Goal: Information Seeking & Learning: Learn about a topic

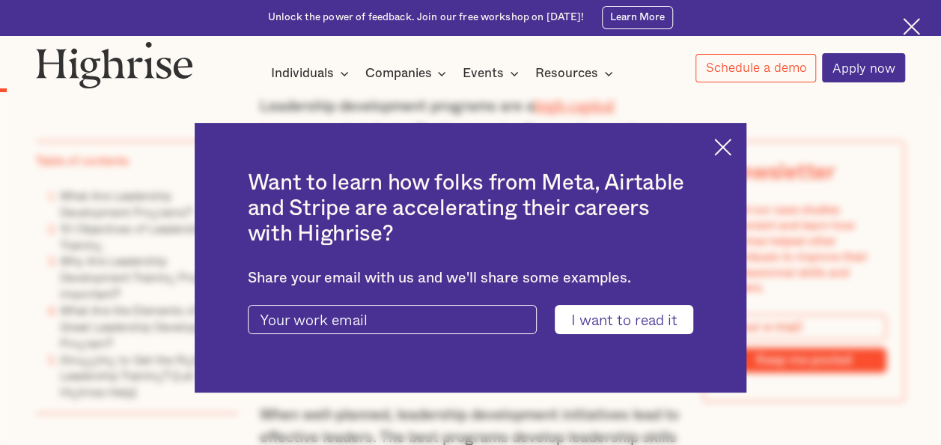
scroll to position [861, 0]
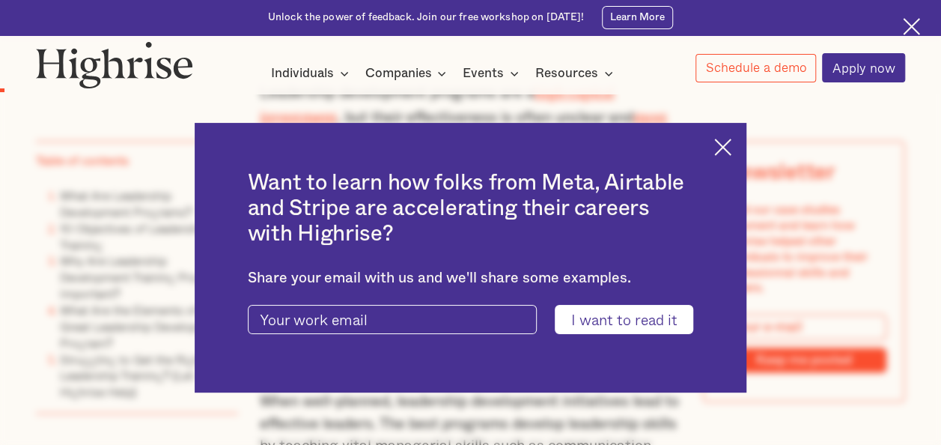
click at [731, 142] on img at bounding box center [722, 146] width 17 height 17
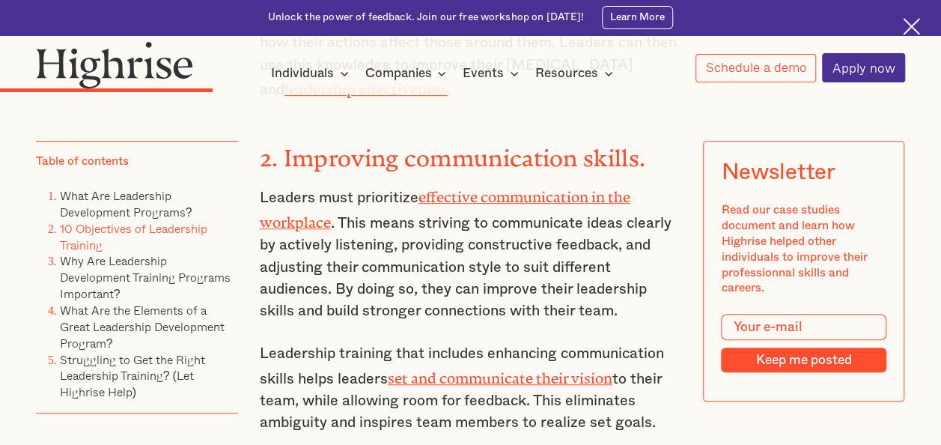
scroll to position [3088, 0]
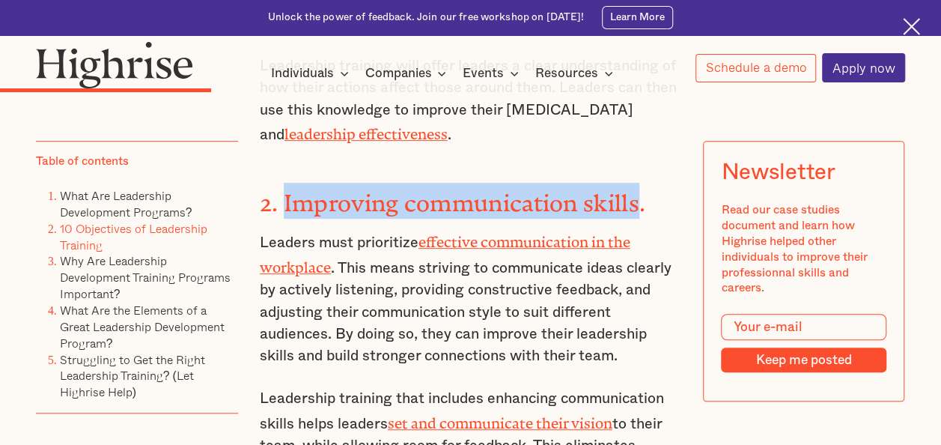
drag, startPoint x: 283, startPoint y: 154, endPoint x: 643, endPoint y: 134, distance: 360.6
drag, startPoint x: 643, startPoint y: 134, endPoint x: 620, endPoint y: 145, distance: 25.8
copy strong "Improving communication skills"
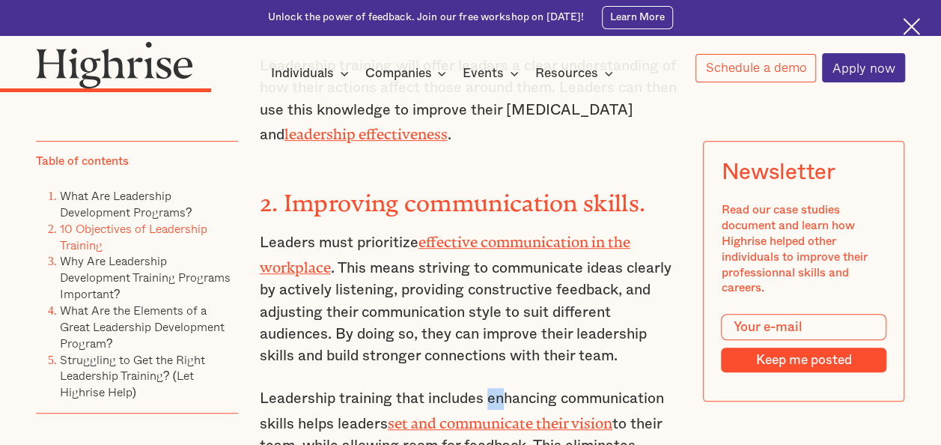
drag, startPoint x: 485, startPoint y: 347, endPoint x: 501, endPoint y: 345, distance: 16.6
click at [501, 388] on p "Leadership training that includes enhancing communication skills helps leaders …" at bounding box center [471, 433] width 422 height 91
drag, startPoint x: 501, startPoint y: 345, endPoint x: 485, endPoint y: 353, distance: 18.4
click at [485, 388] on p "Leadership training that includes enhancing communication skills helps leaders …" at bounding box center [471, 433] width 422 height 91
click at [343, 395] on p "Leadership training that includes enhancing communication skills helps leaders …" at bounding box center [471, 433] width 422 height 91
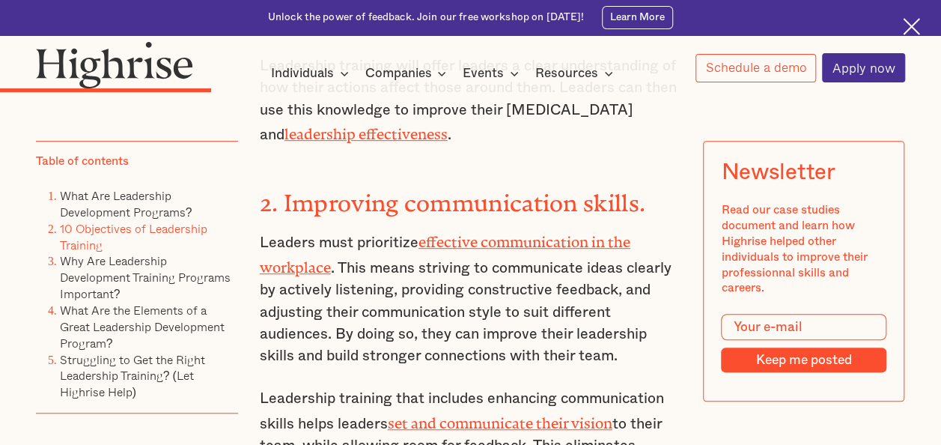
drag, startPoint x: 343, startPoint y: 395, endPoint x: 335, endPoint y: 391, distance: 8.7
click at [335, 391] on p "Leadership training that includes enhancing communication skills helps leaders …" at bounding box center [471, 433] width 422 height 91
drag, startPoint x: 341, startPoint y: 386, endPoint x: 525, endPoint y: 385, distance: 184.9
click at [525, 388] on p "Leadership training that includes enhancing communication skills helps leaders …" at bounding box center [471, 433] width 422 height 91
drag, startPoint x: 525, startPoint y: 385, endPoint x: 515, endPoint y: 386, distance: 10.6
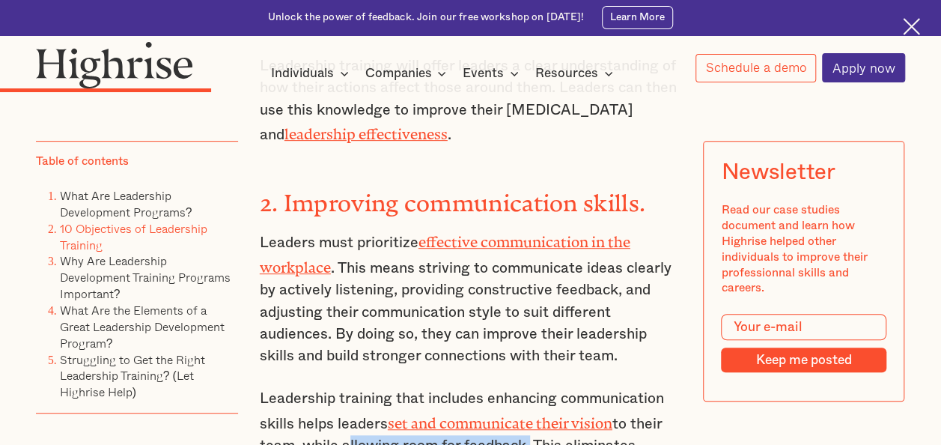
copy p "allowing room for feedback"
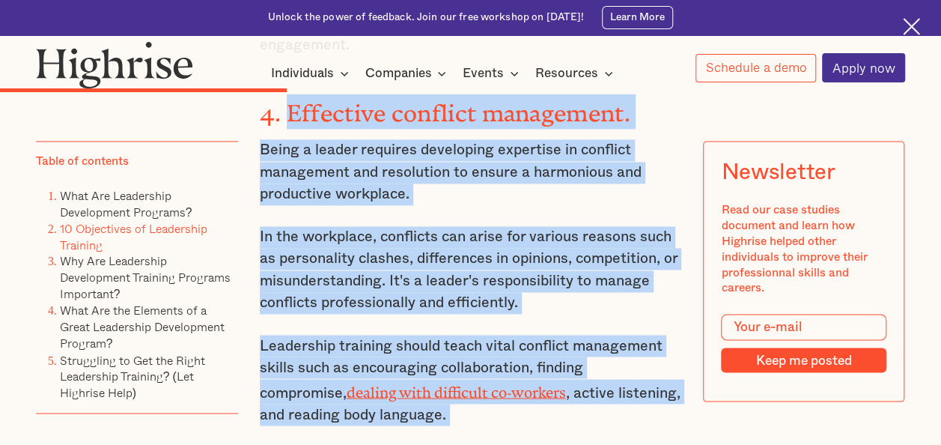
scroll to position [3939, 0]
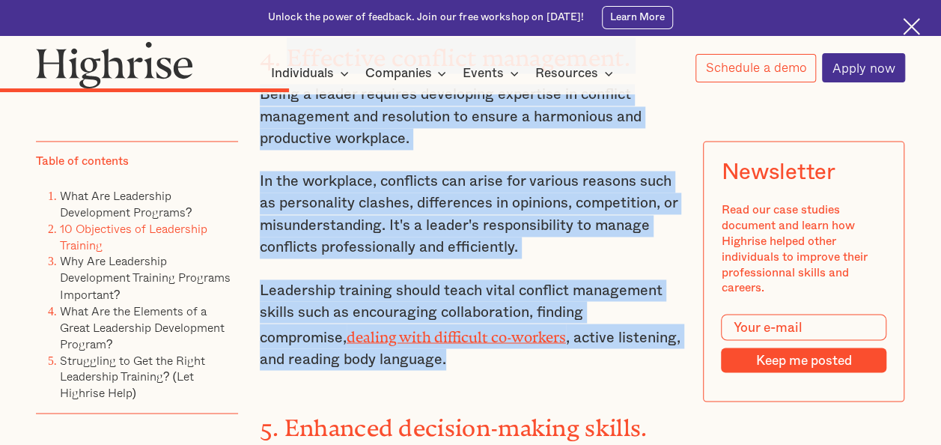
drag, startPoint x: 281, startPoint y: 162, endPoint x: 567, endPoint y: 295, distance: 314.8
click at [567, 295] on div "10 Objectives of Leadership Training Leadership training can have several very …" at bounding box center [471, 190] width 422 height 4157
drag, startPoint x: 567, startPoint y: 295, endPoint x: 508, endPoint y: 248, distance: 75.0
copy div "Effective conflict management. Being a leader requires developing expertise in …"
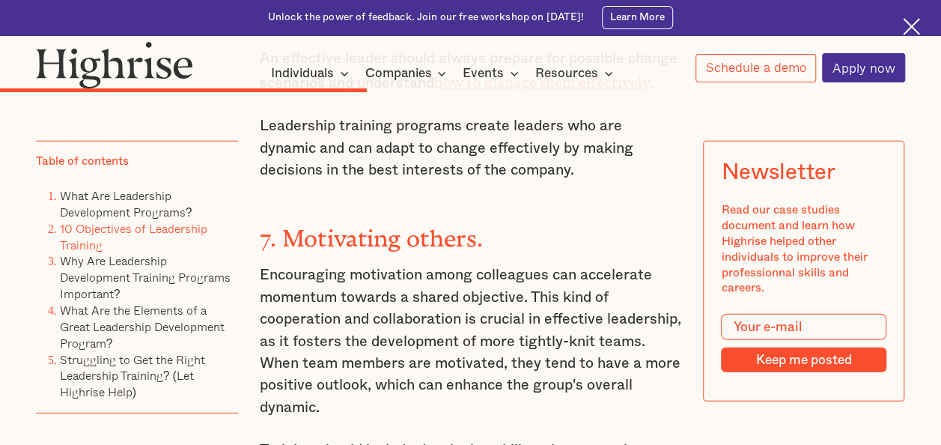
scroll to position [4792, 0]
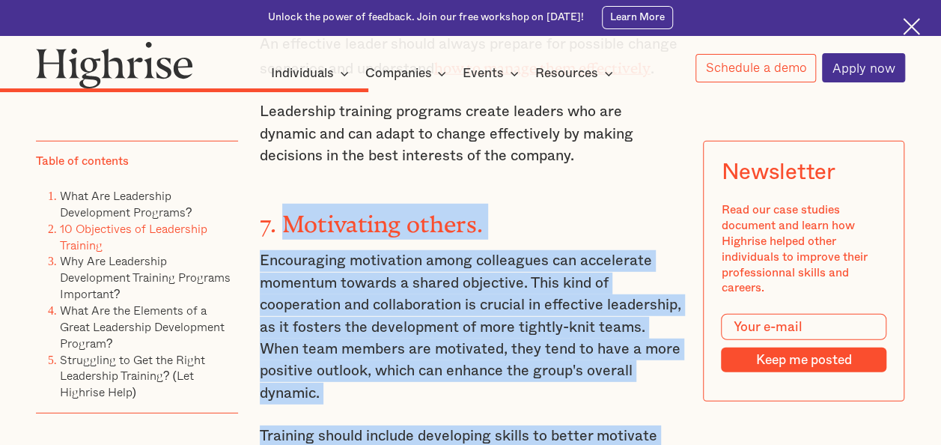
drag, startPoint x: 284, startPoint y: 145, endPoint x: 433, endPoint y: 404, distance: 298.8
drag, startPoint x: 433, startPoint y: 404, endPoint x: 429, endPoint y: 208, distance: 196.2
copy div "Motivating others. Encouraging motivation among colleagues can accelerate momen…"
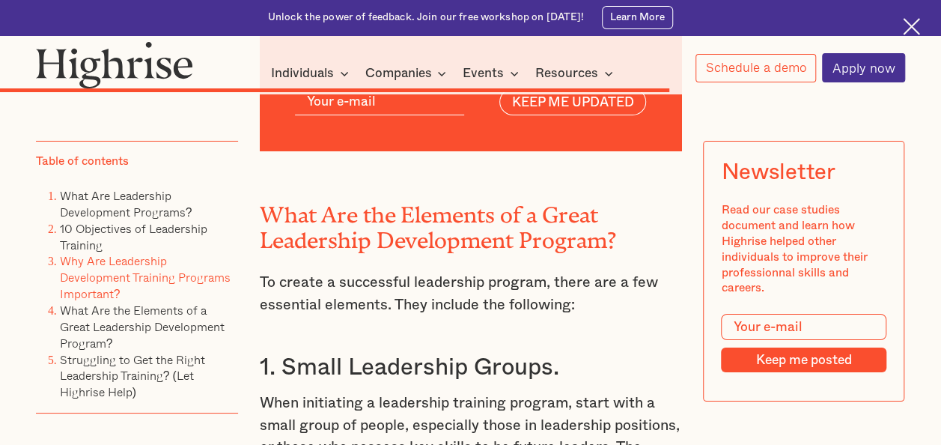
scroll to position [8258, 0]
